Goal: Find specific page/section: Find specific page/section

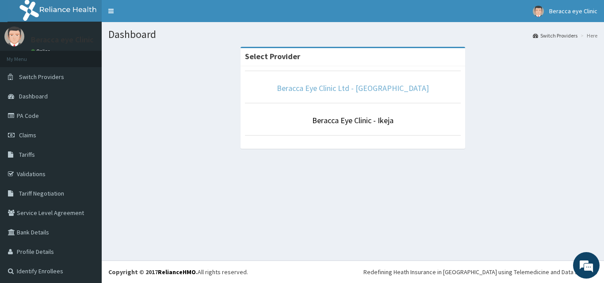
click at [343, 91] on link "Beracca Eye Clinic Ltd - [GEOGRAPHIC_DATA]" at bounding box center [353, 88] width 152 height 10
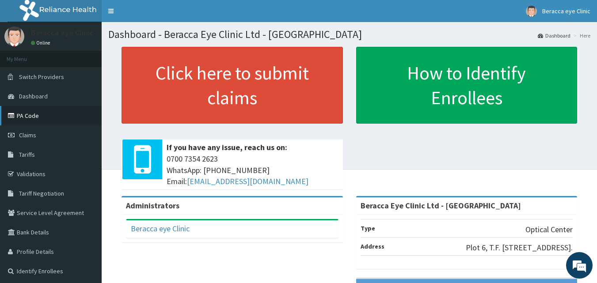
click at [28, 115] on link "PA Code" at bounding box center [51, 115] width 102 height 19
